Goal: Task Accomplishment & Management: Use online tool/utility

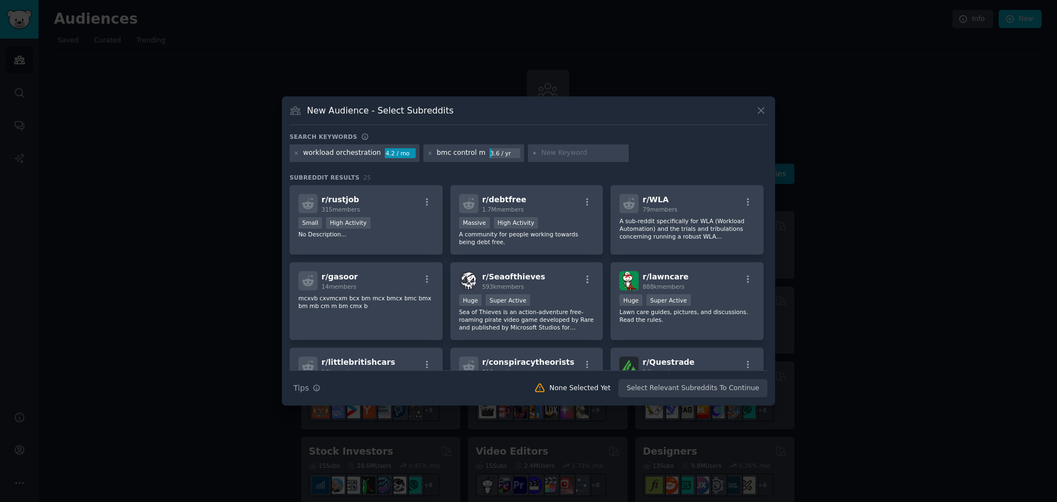
click at [581, 151] on input "text" at bounding box center [583, 153] width 84 height 10
click at [646, 221] on p "A sub-reddit specifically for WLA (Workload Automation) and the trials and trib…" at bounding box center [686, 228] width 135 height 23
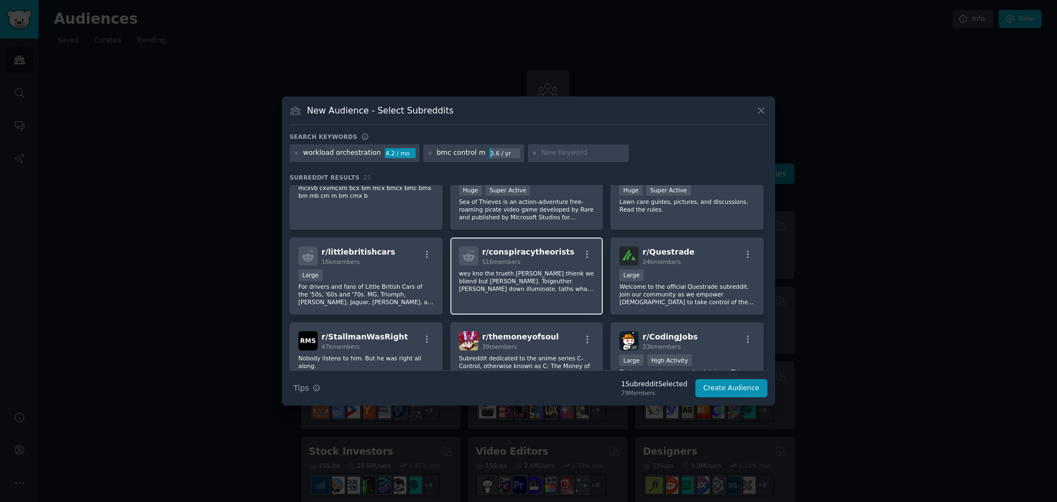
scroll to position [165, 0]
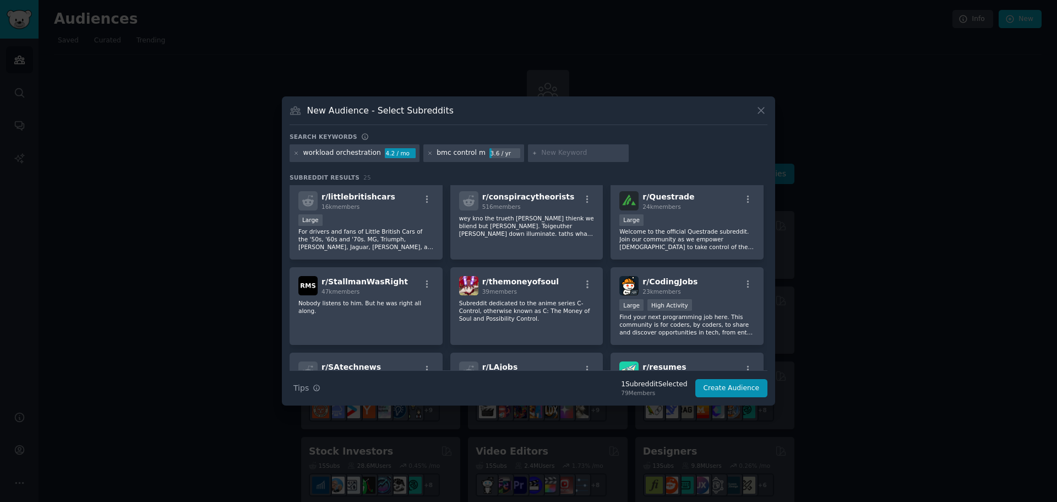
click at [555, 152] on input "text" at bounding box center [583, 153] width 84 height 10
type input "devops"
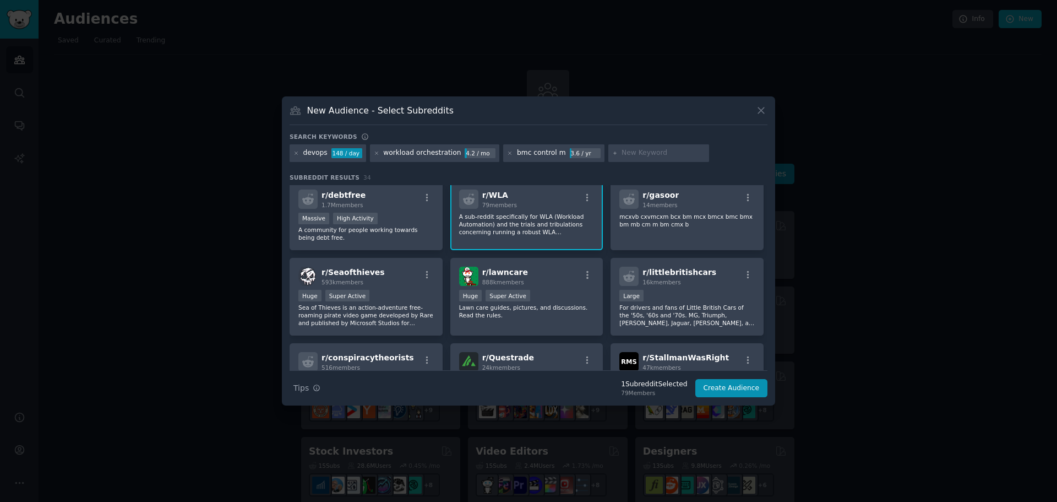
scroll to position [171, 0]
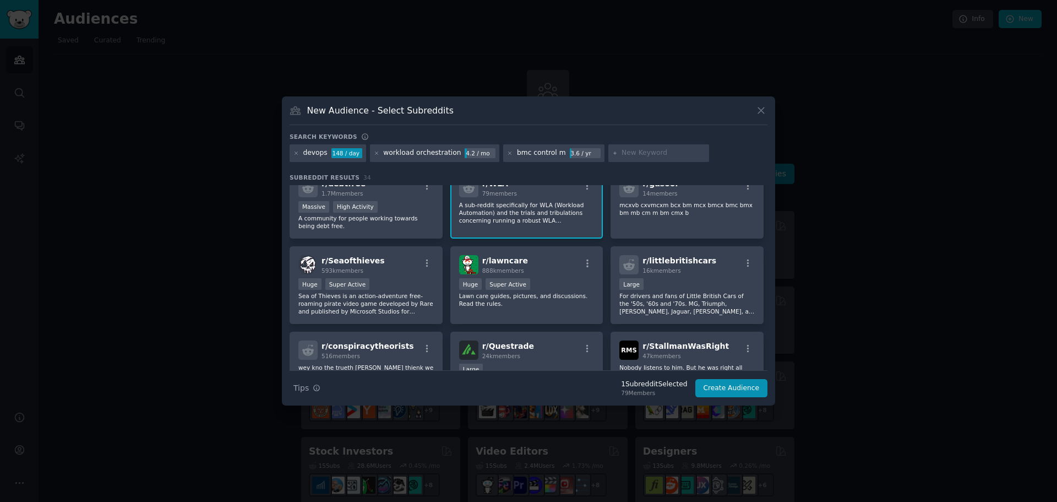
click at [626, 155] on input "text" at bounding box center [664, 153] width 84 height 10
click at [649, 152] on input "text" at bounding box center [664, 153] width 84 height 10
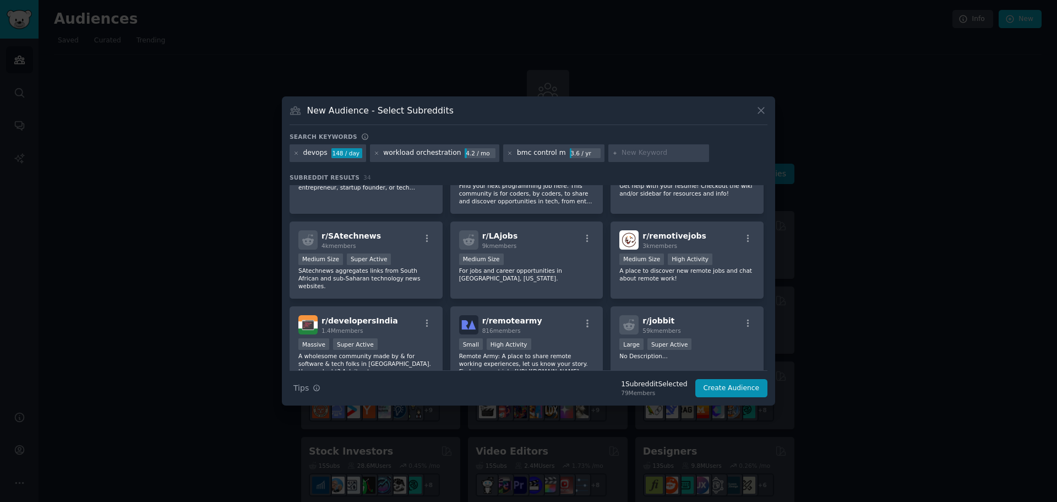
scroll to position [283, 0]
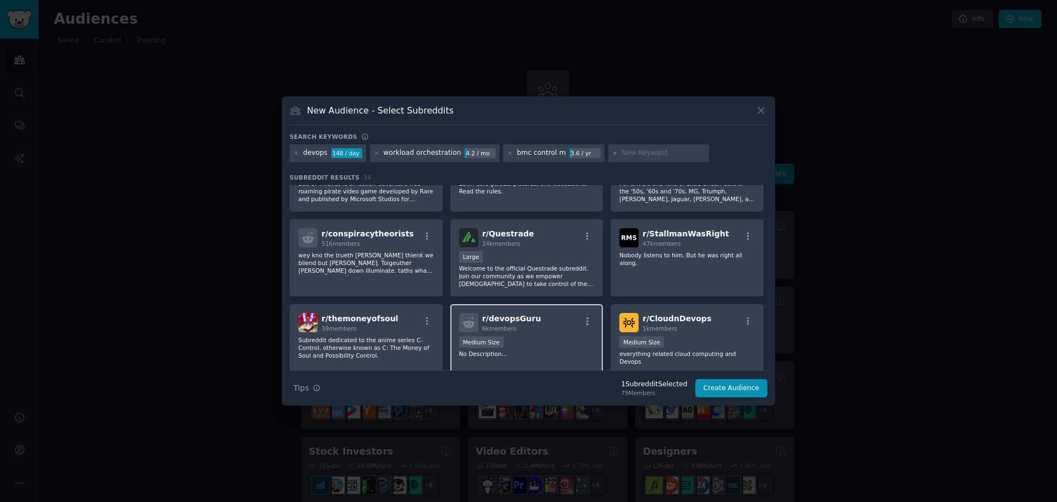
click at [546, 327] on div "r/ devopsGuru 6k members" at bounding box center [526, 322] width 135 height 19
click at [717, 337] on div "r/ CloudnDevops 1k members Medium Size everything related cloud computing and D…" at bounding box center [687, 339] width 153 height 70
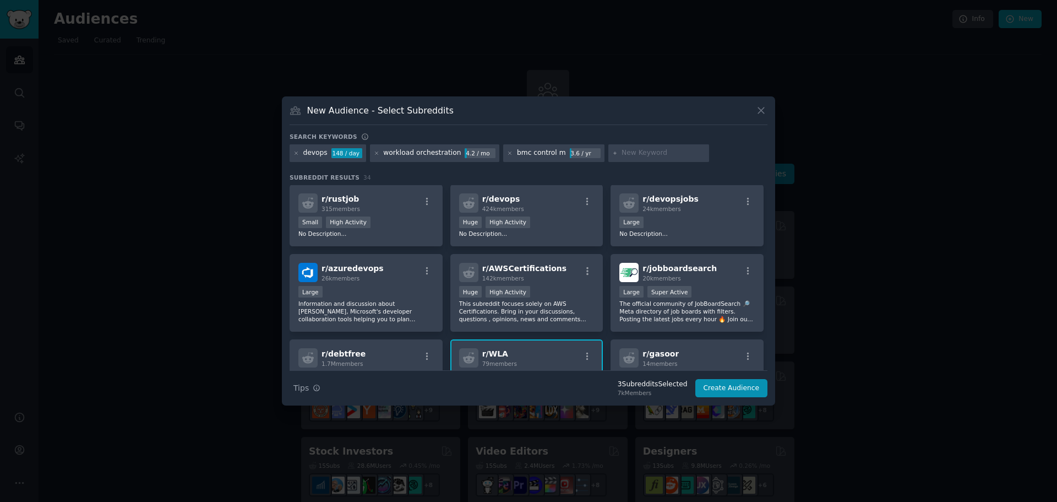
scroll to position [0, 0]
click at [510, 152] on icon at bounding box center [510, 153] width 6 height 6
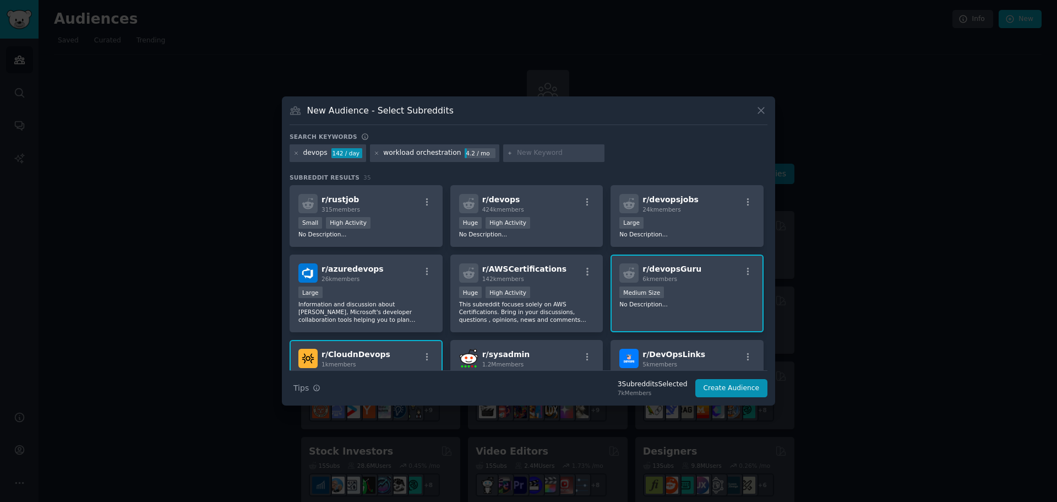
click at [531, 154] on input "text" at bounding box center [559, 153] width 84 height 10
type input "batch scheduling"
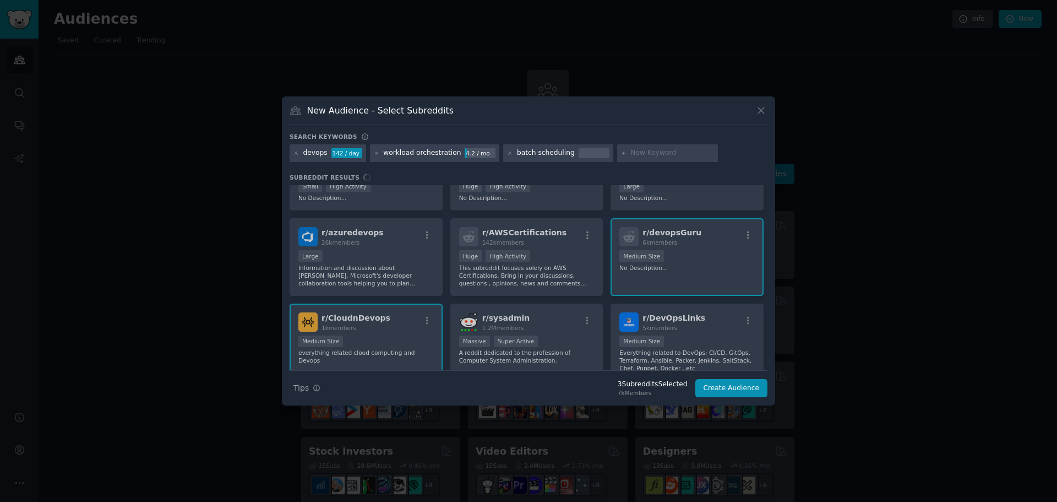
scroll to position [55, 0]
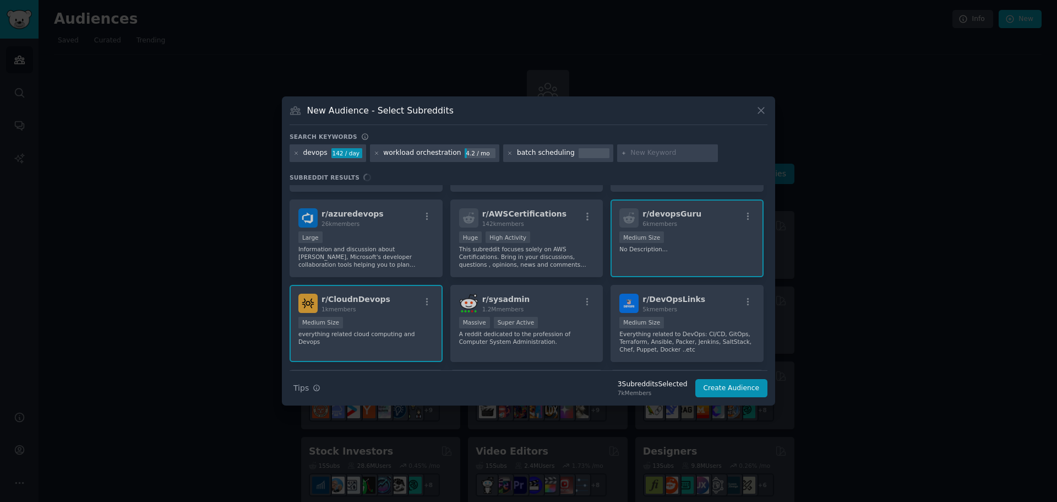
click at [696, 310] on div "r/ rustjob 315 members >= 80th percentile for submissions / day Small High Acti…" at bounding box center [529, 277] width 478 height 185
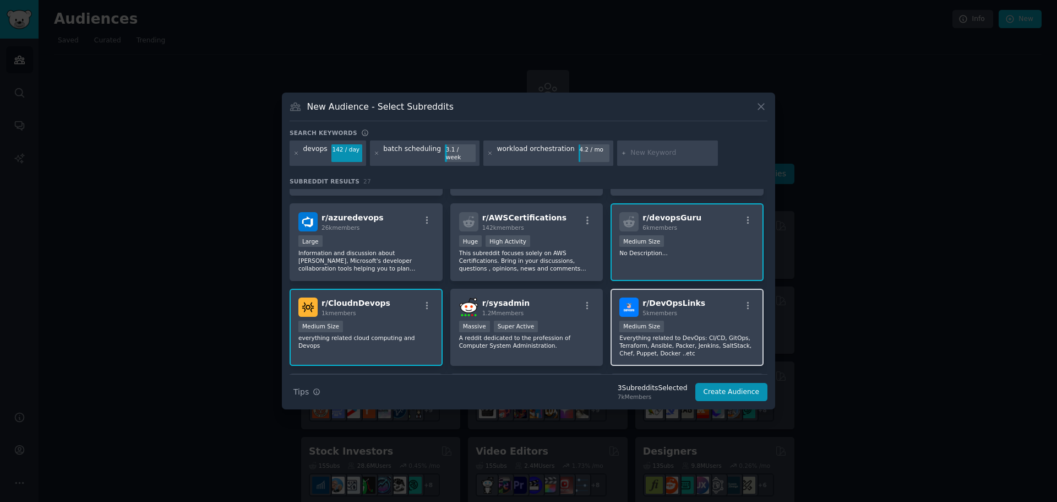
click at [726, 306] on div "r/ DevOpsLinks 5k members" at bounding box center [686, 306] width 135 height 19
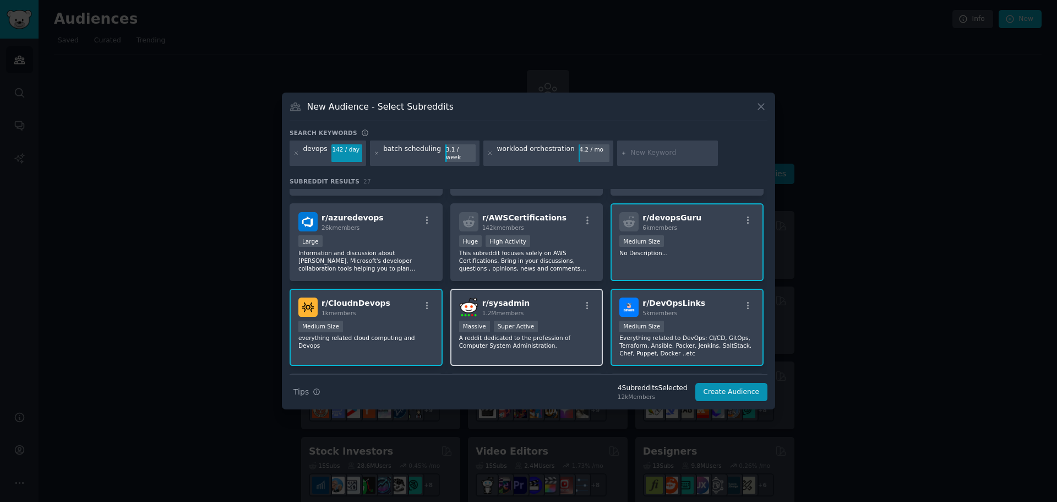
click at [554, 307] on div "r/ sysadmin 1.2M members" at bounding box center [526, 306] width 135 height 19
click at [383, 312] on div "r/ CloudnDevops 1k members" at bounding box center [365, 306] width 135 height 19
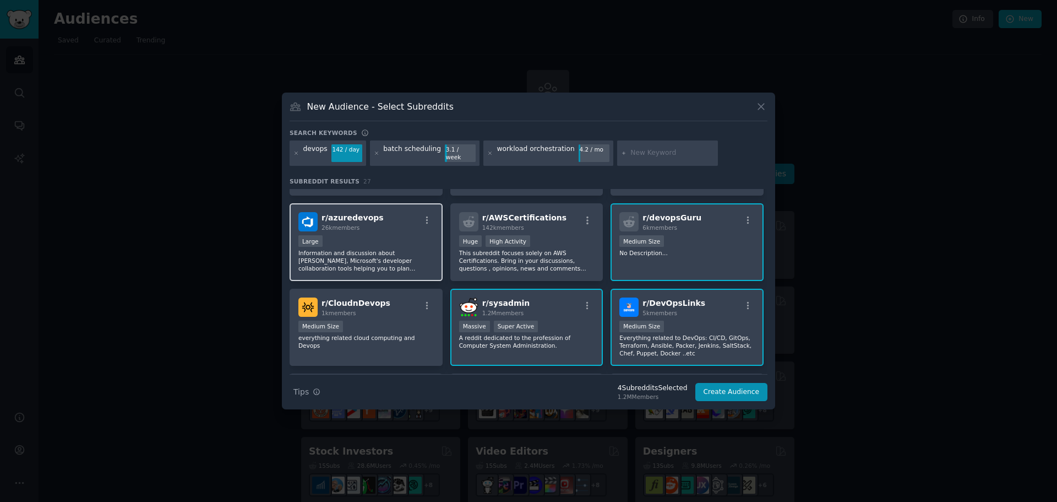
click at [408, 228] on div "r/ azuredevops 26k members" at bounding box center [365, 221] width 135 height 19
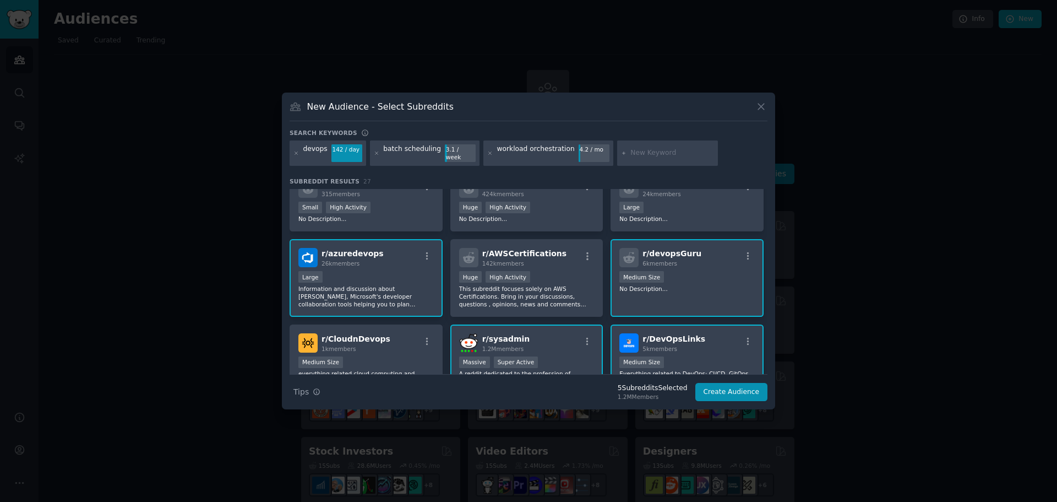
scroll to position [0, 0]
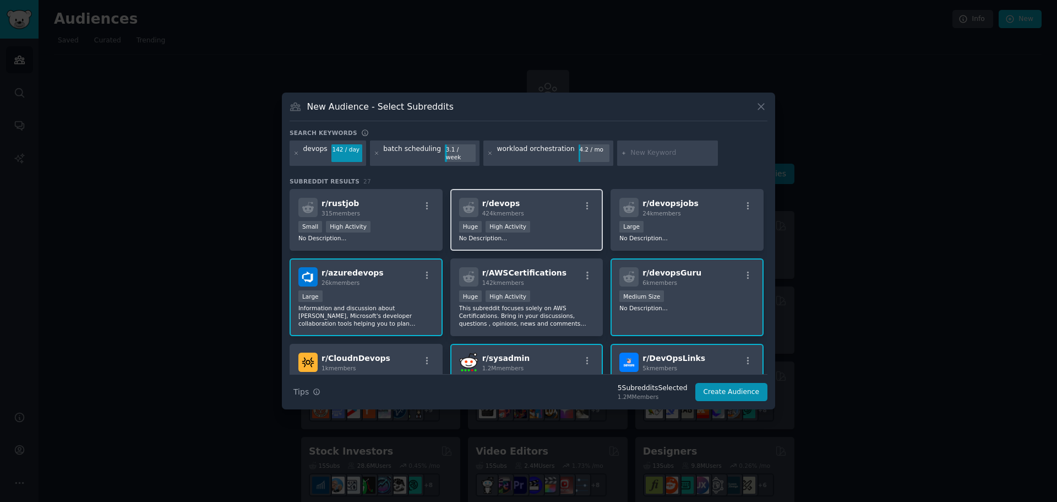
click at [554, 219] on div "r/ devops 424k members Huge High Activity No Description..." at bounding box center [526, 220] width 153 height 62
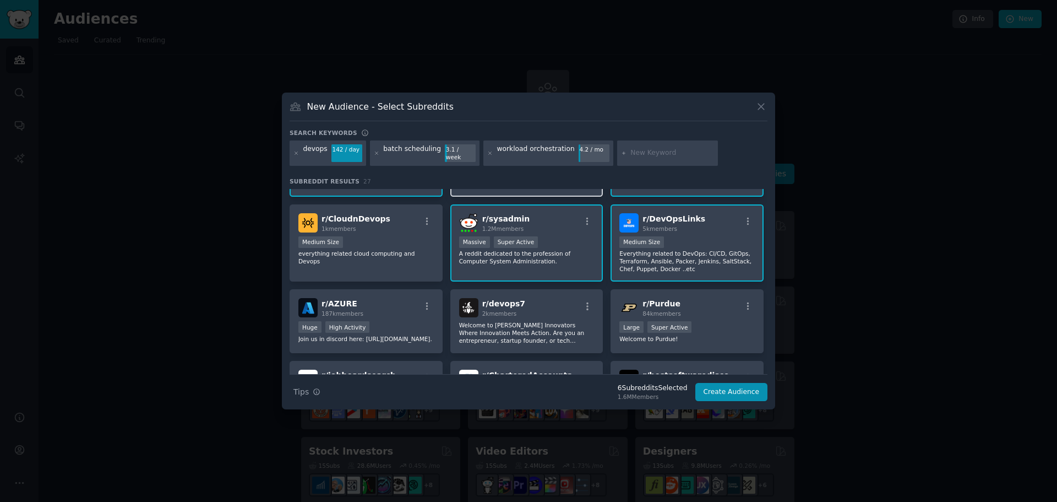
scroll to position [165, 0]
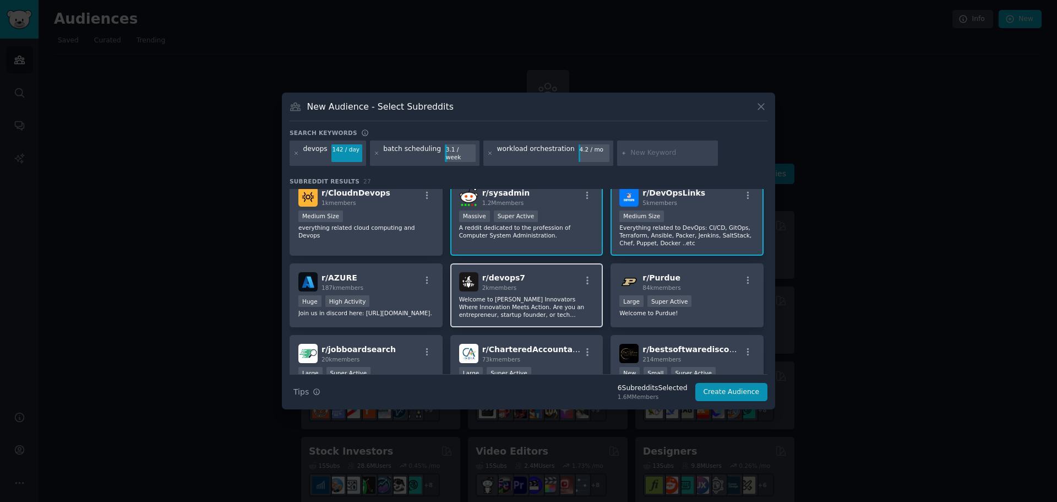
click at [520, 320] on div "r/ devops7 2k members Welcome to [PERSON_NAME] Innovators Where Innovation Meet…" at bounding box center [526, 295] width 153 height 64
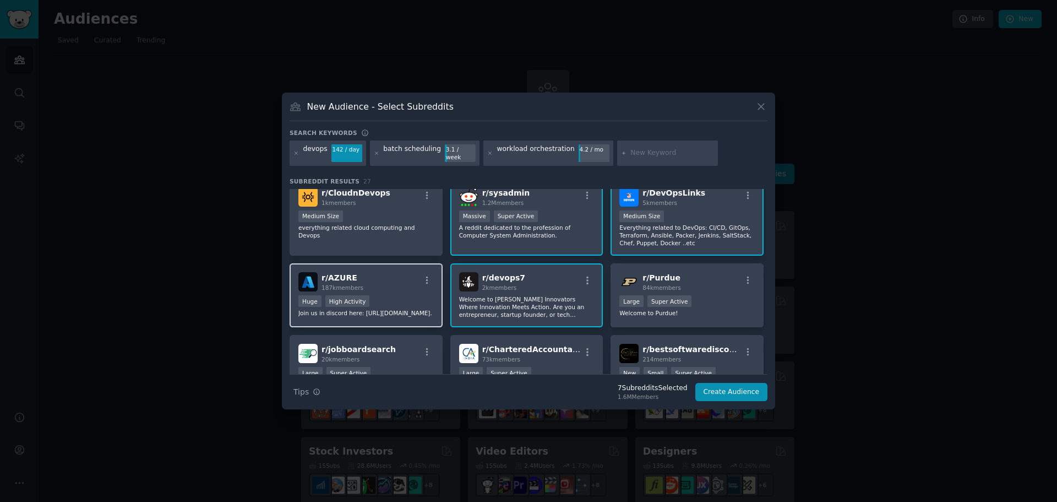
click at [409, 303] on div "Huge High Activity" at bounding box center [365, 302] width 135 height 14
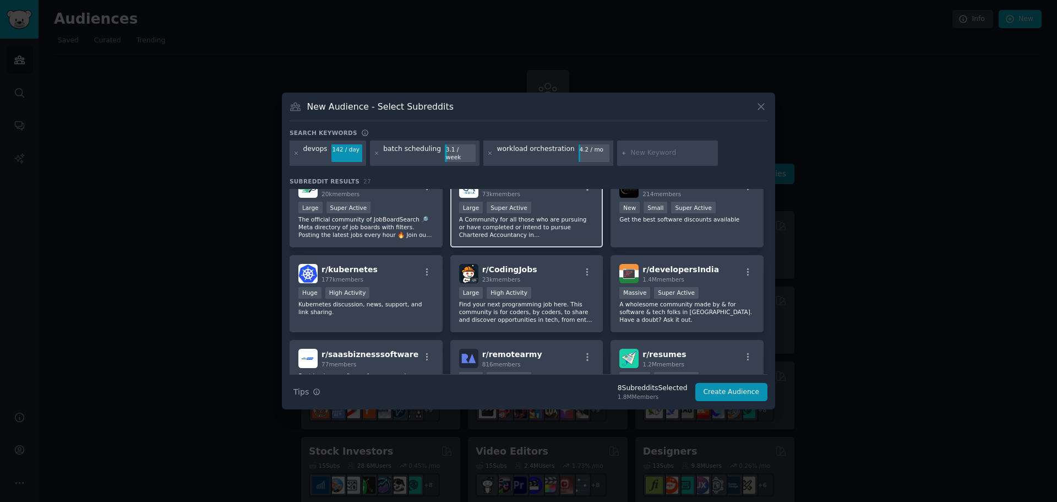
scroll to position [385, 0]
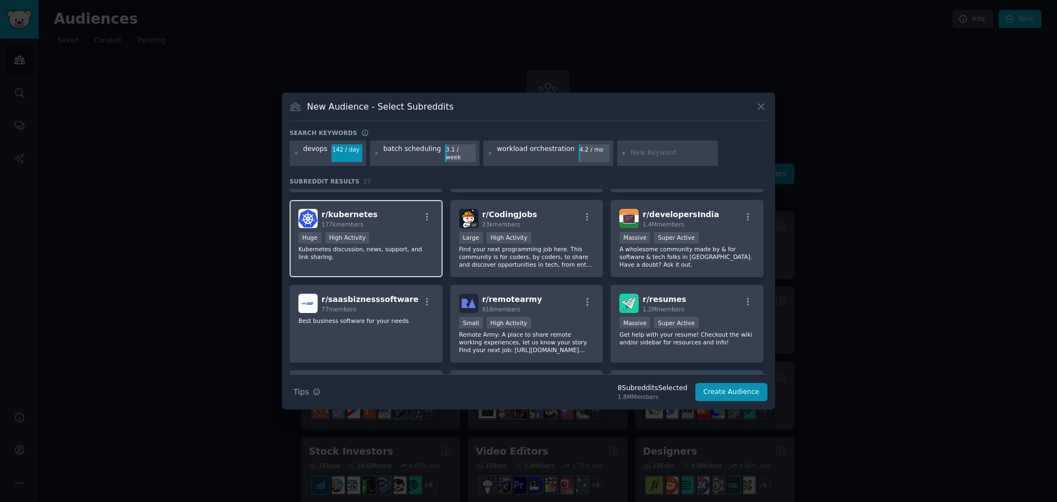
click at [404, 259] on p "Kubernetes discussion, news, support, and link sharing." at bounding box center [365, 252] width 135 height 15
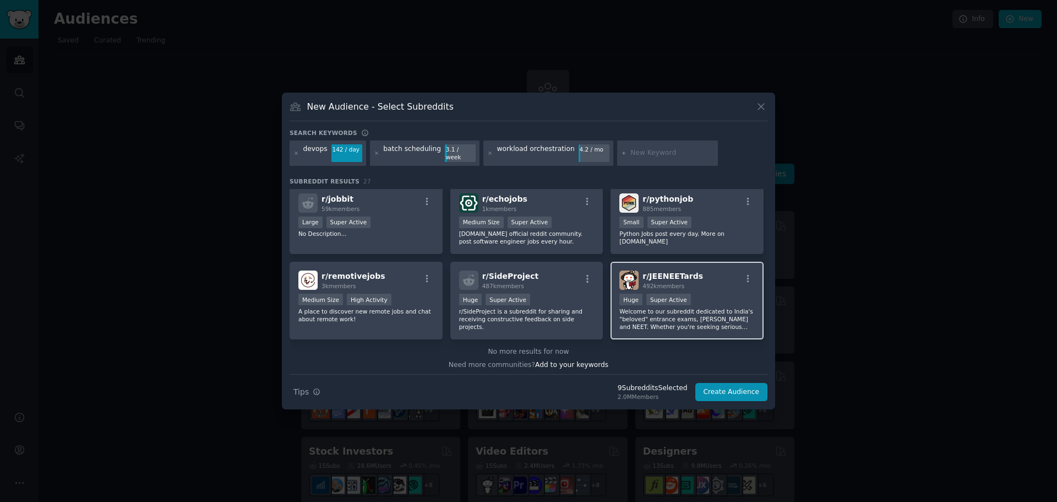
scroll to position [580, 0]
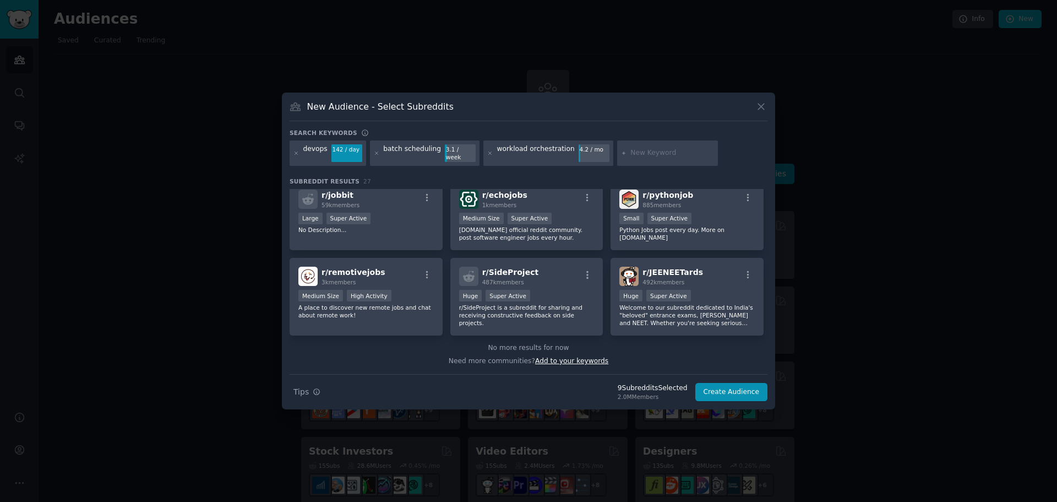
click at [553, 363] on span "Add to your keywords" at bounding box center [571, 361] width 73 height 8
click at [645, 154] on input "text" at bounding box center [672, 153] width 84 height 10
type input "mainframe orchestration"
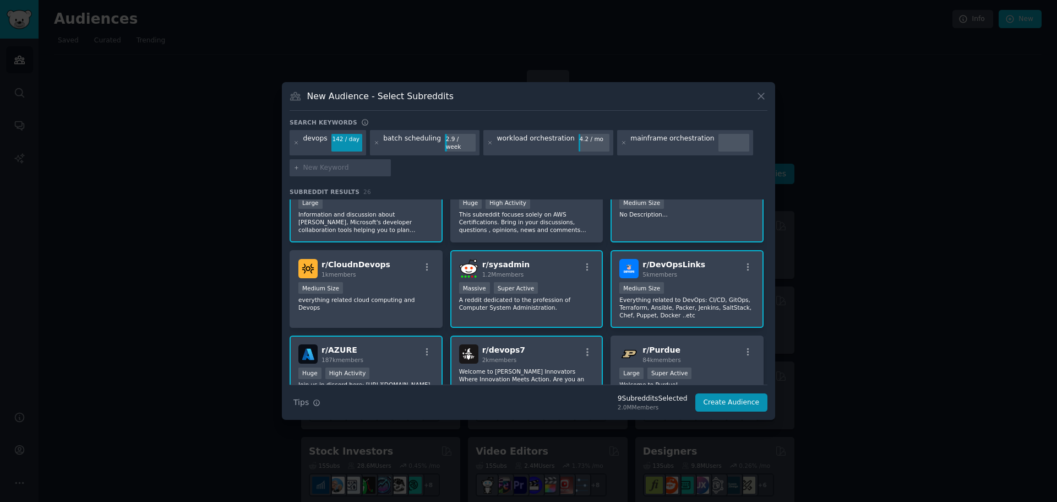
scroll to position [110, 0]
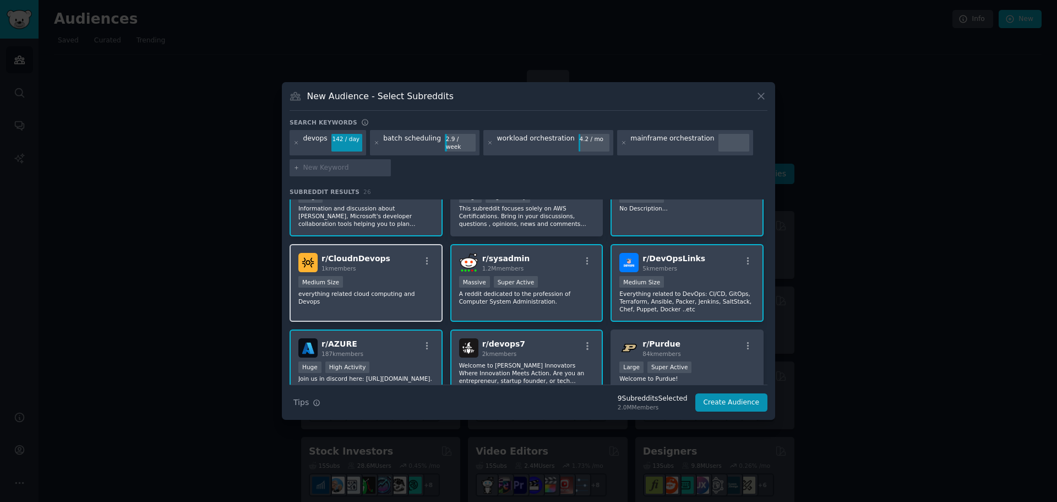
click at [380, 297] on p "everything related cloud computing and Devops" at bounding box center [365, 297] width 135 height 15
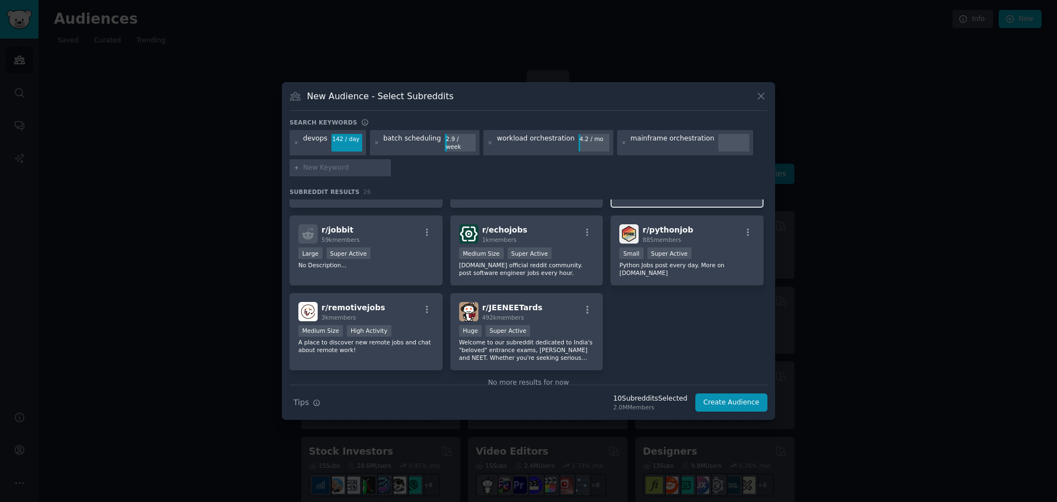
scroll to position [581, 0]
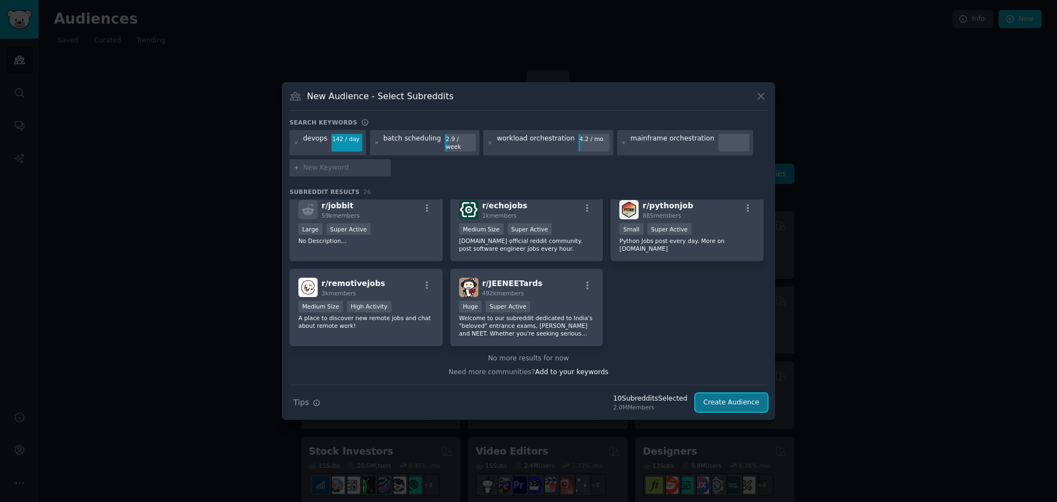
click at [729, 404] on button "Create Audience" at bounding box center [731, 402] width 73 height 19
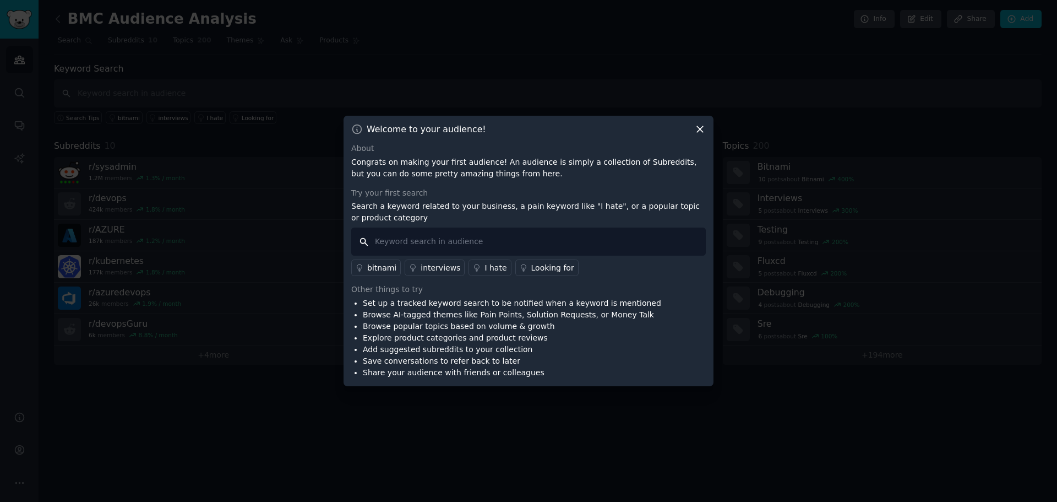
click at [426, 241] on input "text" at bounding box center [528, 241] width 355 height 28
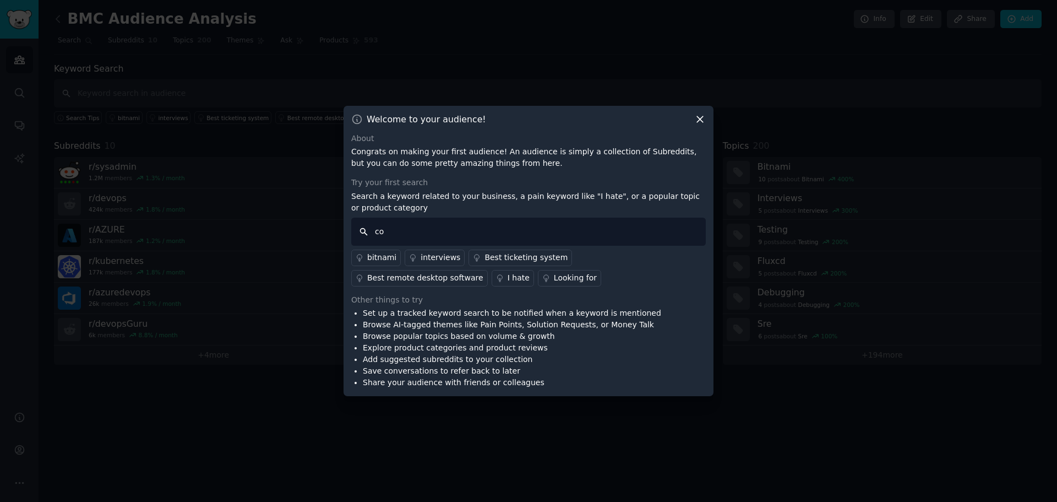
type input "c"
type input "bmc"
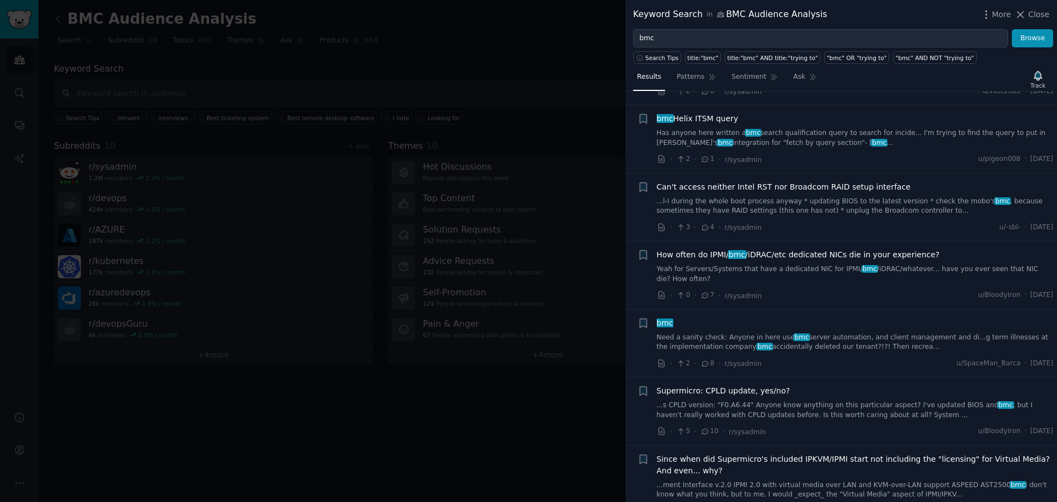
scroll to position [1376, 0]
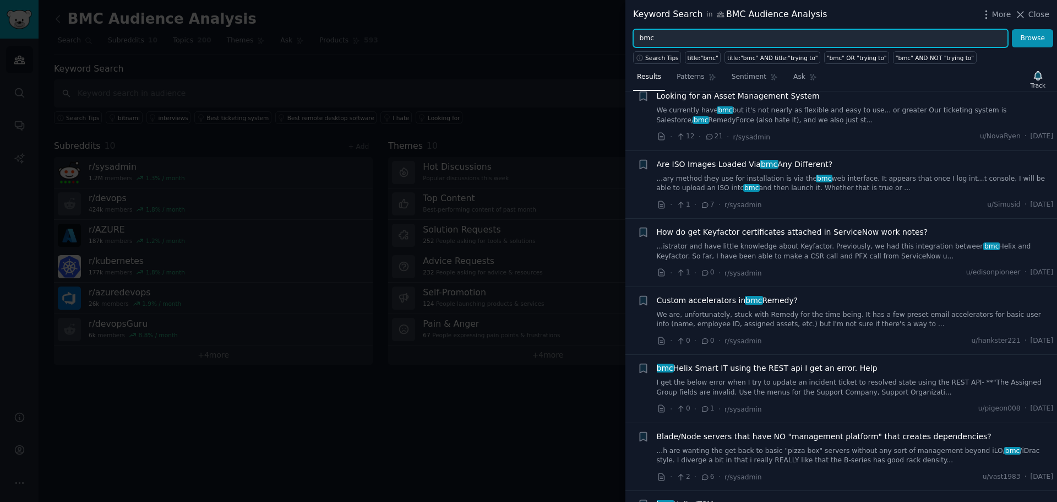
drag, startPoint x: 673, startPoint y: 42, endPoint x: 665, endPoint y: 41, distance: 8.4
click at [665, 41] on input "bmc" at bounding box center [820, 38] width 375 height 19
click at [1012, 29] on button "Browse" at bounding box center [1032, 38] width 41 height 19
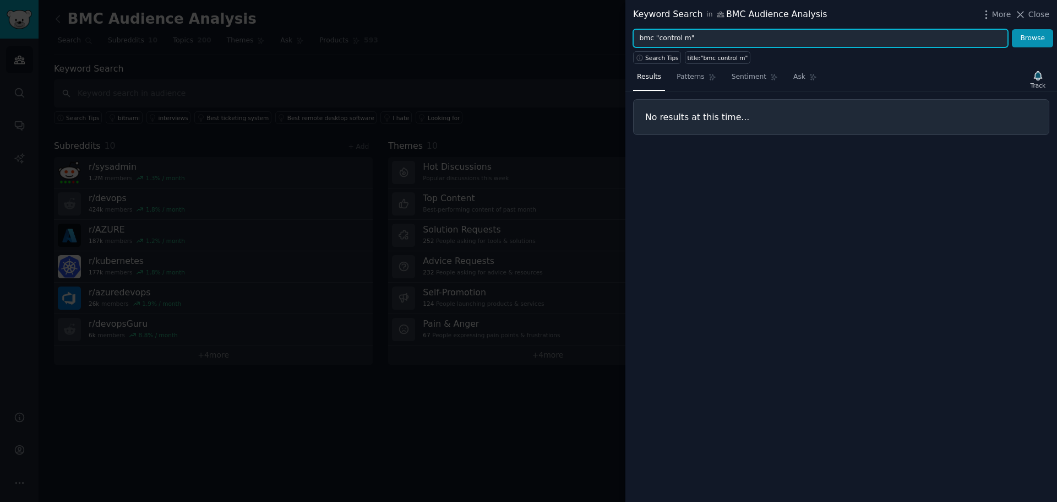
click at [683, 37] on input "bmc "control m"" at bounding box center [820, 38] width 375 height 19
click at [1012, 29] on button "Browse" at bounding box center [1032, 38] width 41 height 19
drag, startPoint x: 706, startPoint y: 38, endPoint x: 634, endPoint y: 34, distance: 72.2
click at [634, 34] on input "bmc "control-m"" at bounding box center [820, 38] width 375 height 19
click at [1012, 29] on button "Browse" at bounding box center [1032, 38] width 41 height 19
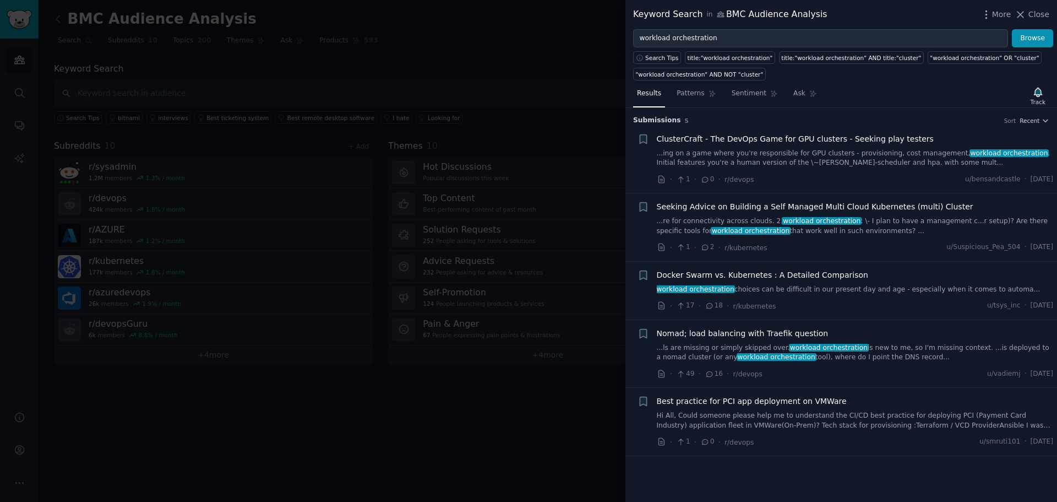
click at [803, 153] on link "...ing on a game where you're responsible for GPU clusters - provisioning, cost…" at bounding box center [855, 158] width 397 height 19
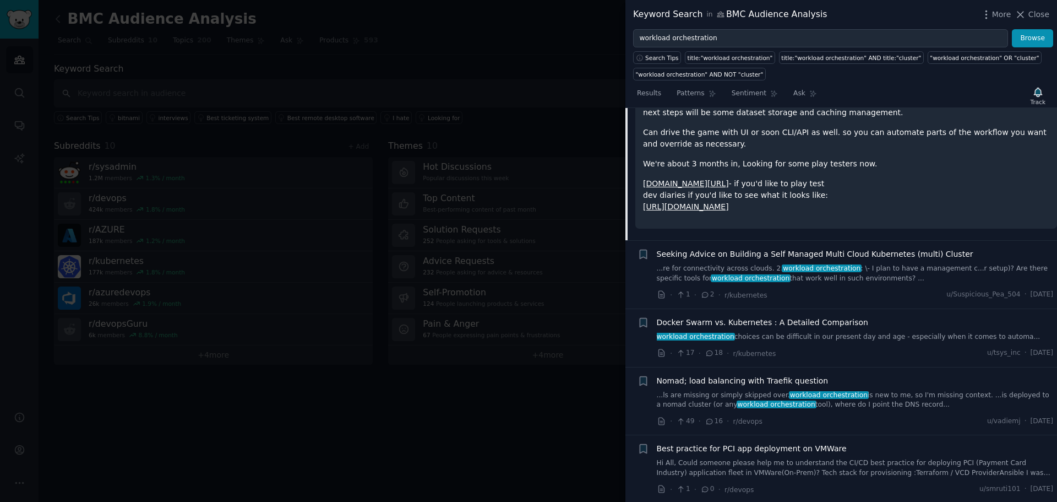
scroll to position [186, 0]
click at [858, 275] on link "...re for connectivity across clouds. 2. workload orchestration : \- I plan to …" at bounding box center [855, 271] width 397 height 19
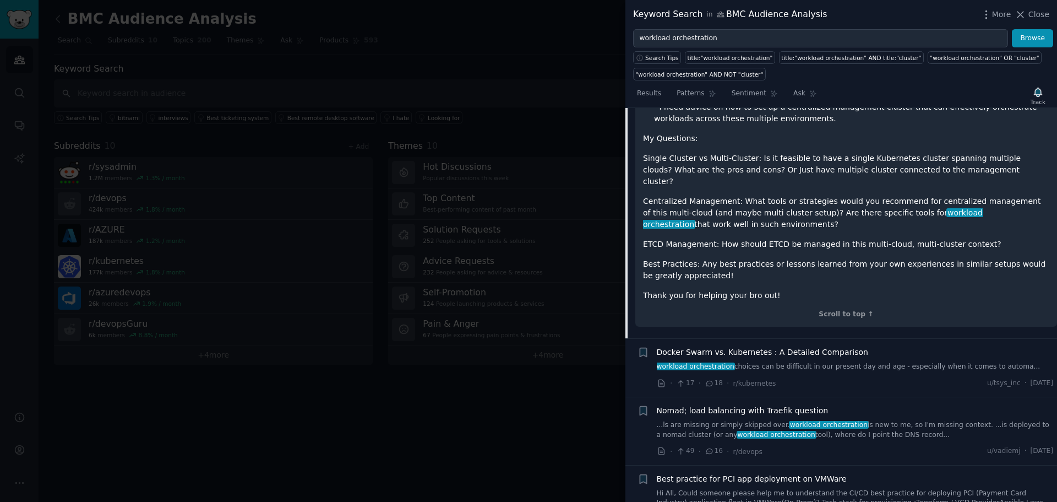
scroll to position [471, 0]
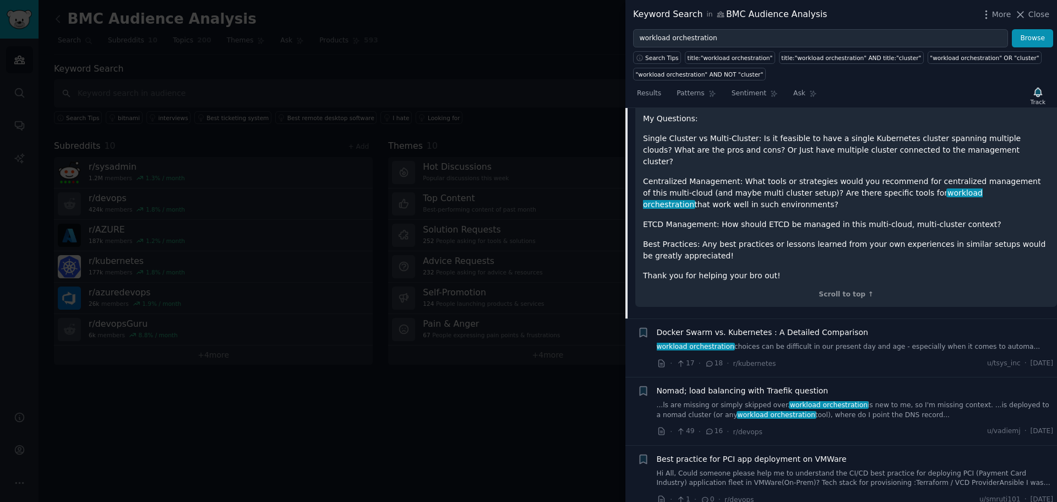
click at [899, 385] on div "Nomad; load balancing with Traefik question" at bounding box center [855, 391] width 397 height 12
click at [727, 385] on span "Nomad; load balancing with Traefik question" at bounding box center [743, 391] width 172 height 12
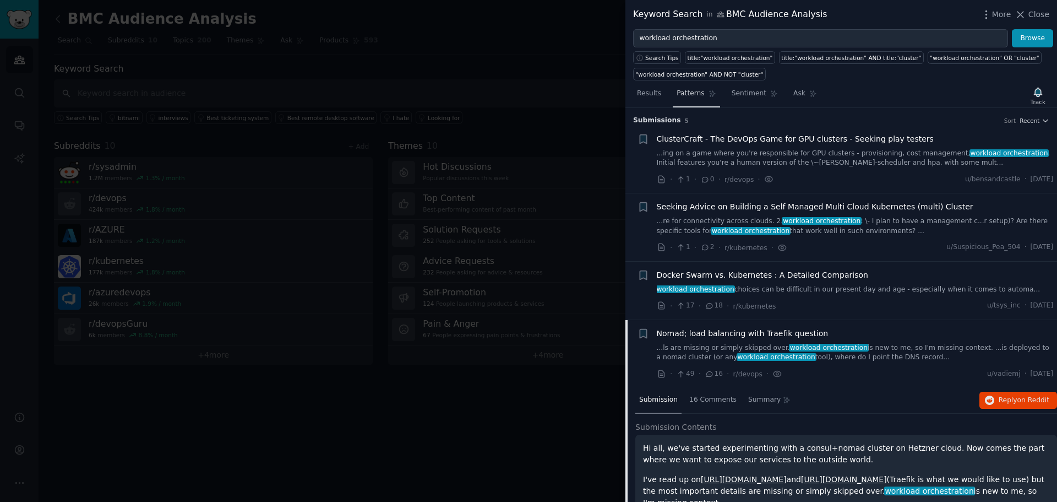
click at [700, 91] on span "Patterns" at bounding box center [691, 94] width 28 height 10
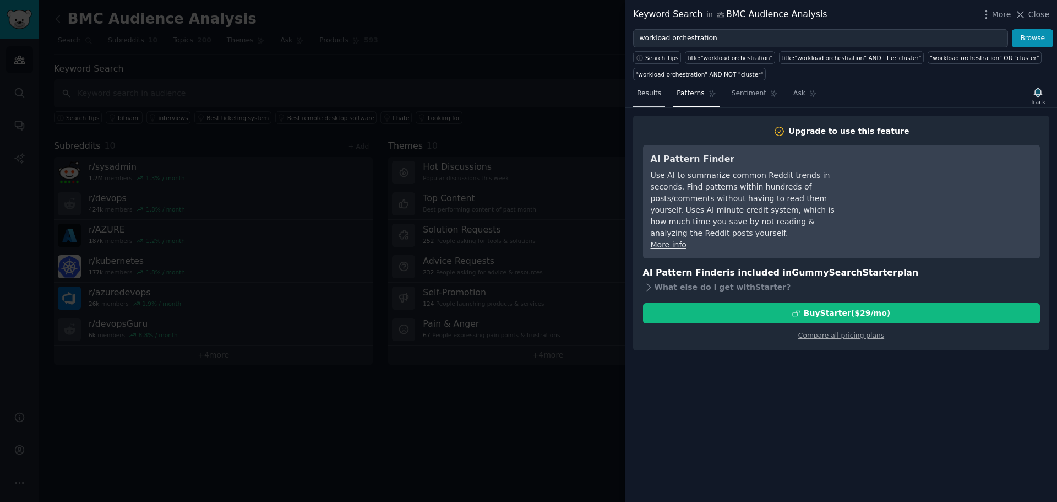
click at [642, 95] on span "Results" at bounding box center [649, 94] width 24 height 10
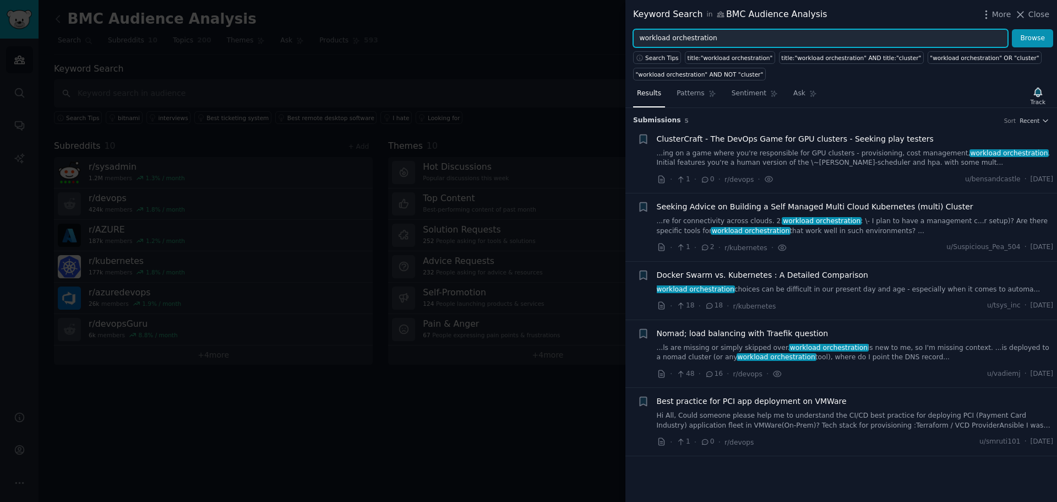
click at [739, 41] on input "workload orchestration" at bounding box center [820, 38] width 375 height 19
type input """
